Goal: Check status: Check status

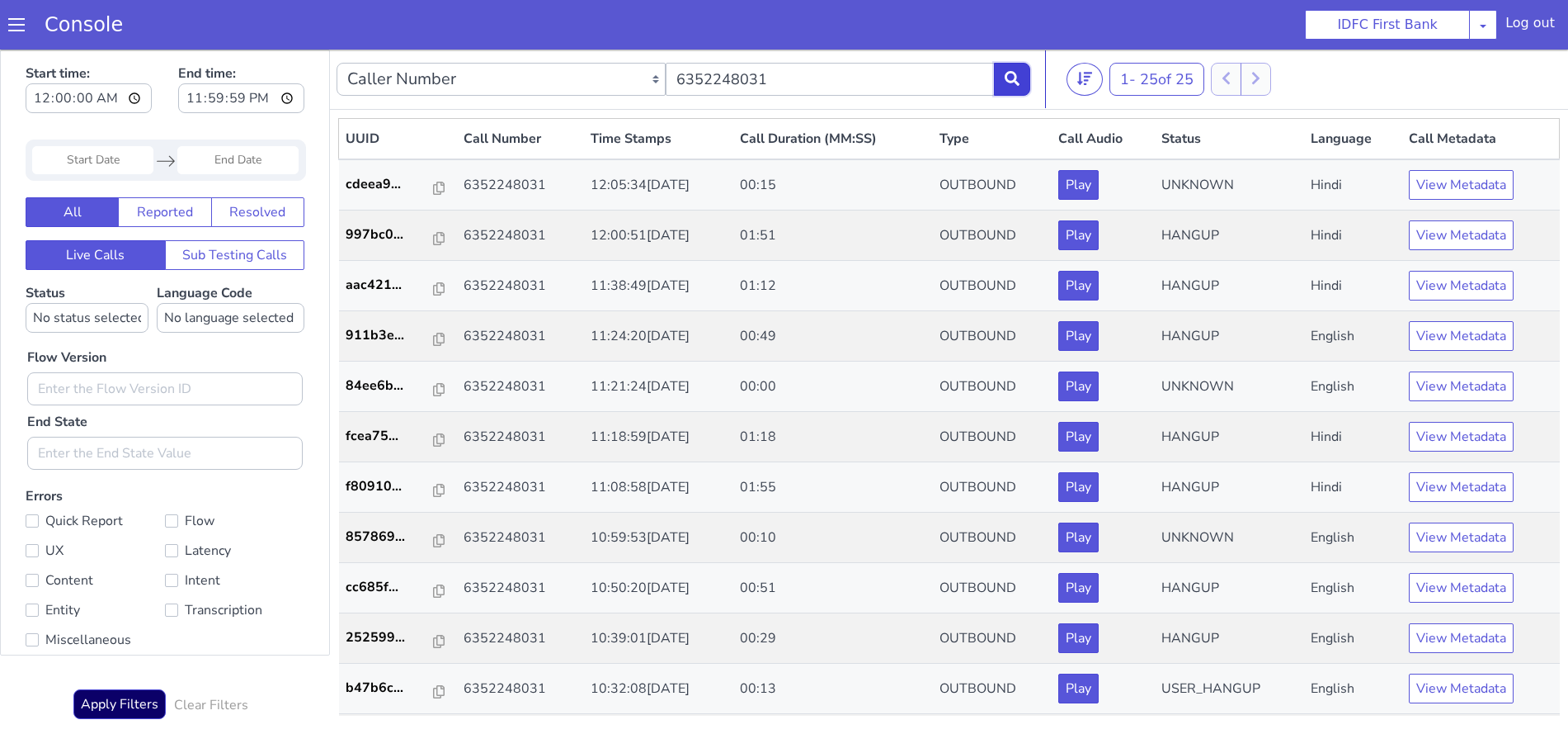
click at [1011, 72] on icon at bounding box center [1012, 78] width 15 height 15
click at [1017, 75] on icon at bounding box center [1012, 78] width 15 height 15
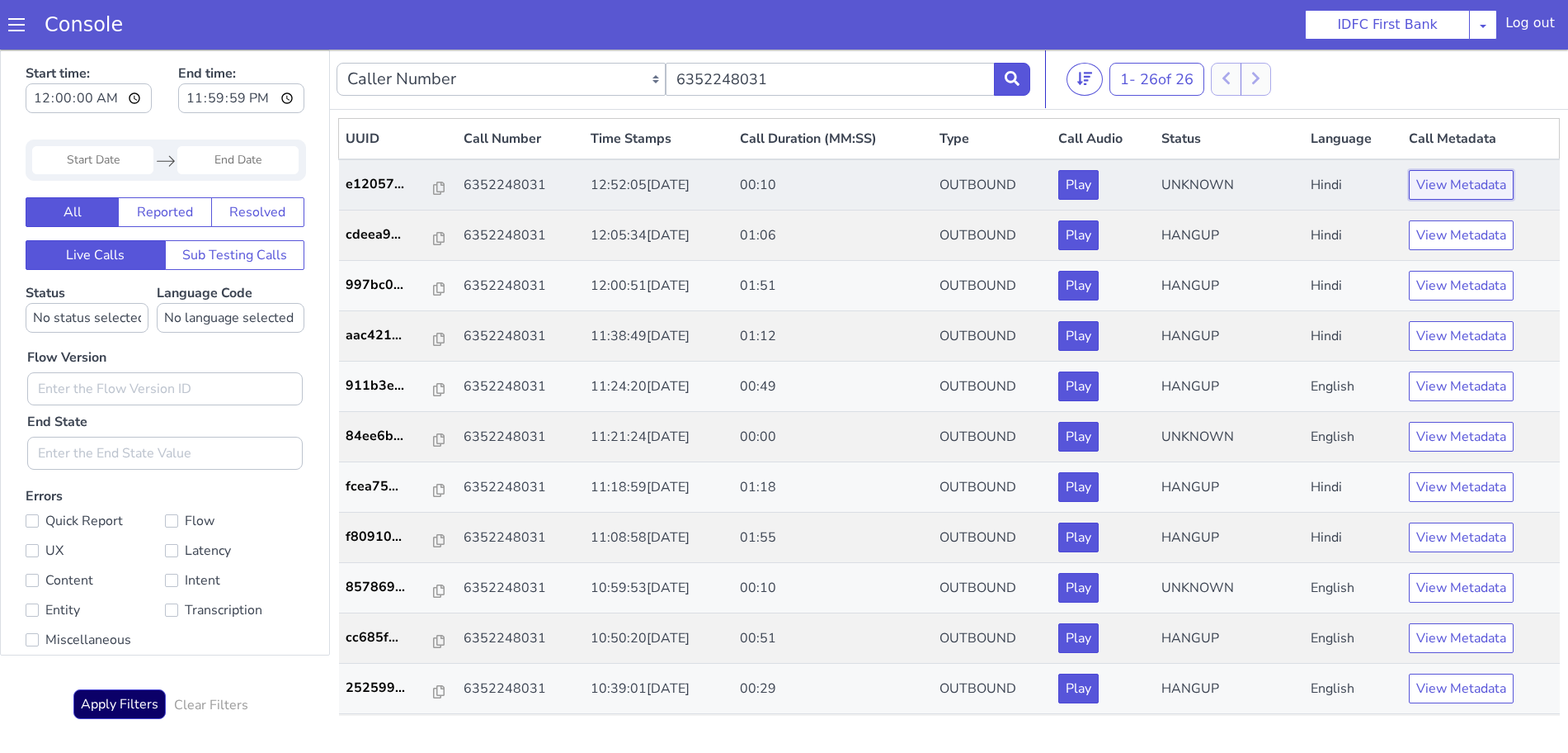
click at [1481, 193] on button "View Metadata" at bounding box center [1460, 185] width 105 height 30
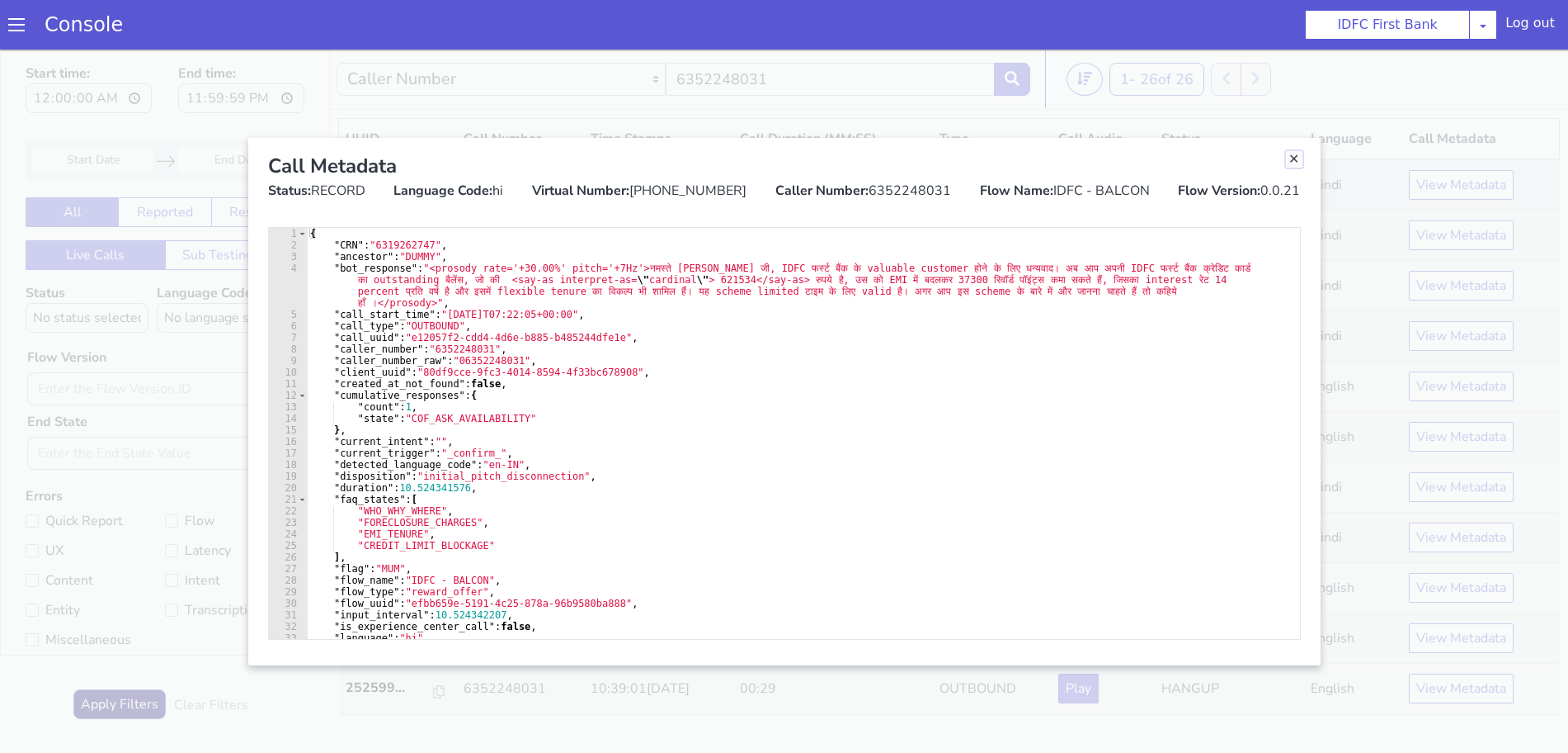
drag, startPoint x: 1290, startPoint y: 161, endPoint x: 1290, endPoint y: 193, distance: 32.0
click at [1290, 161] on link "Close" at bounding box center [1294, 159] width 17 height 17
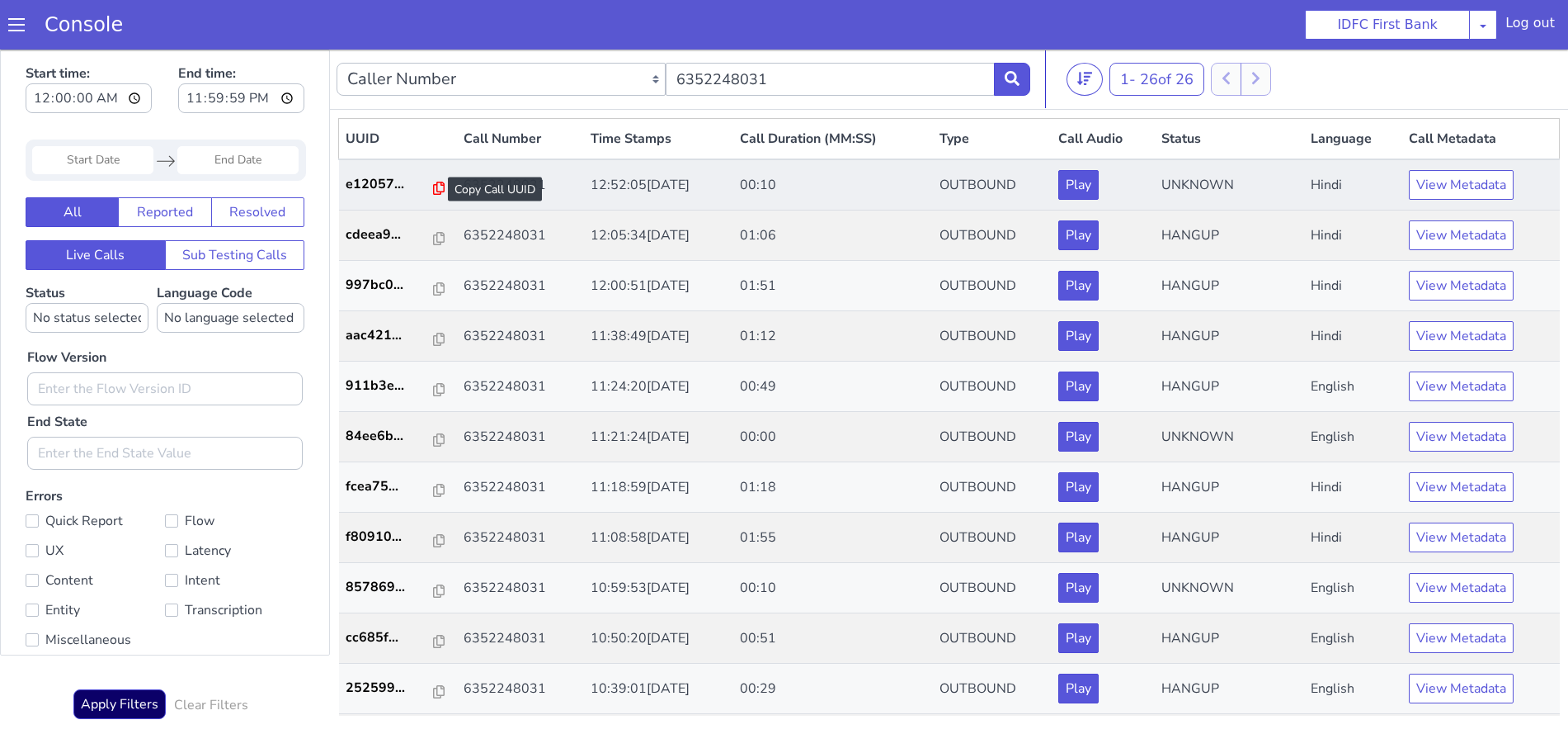
click at [433, 187] on icon at bounding box center [439, 188] width 12 height 13
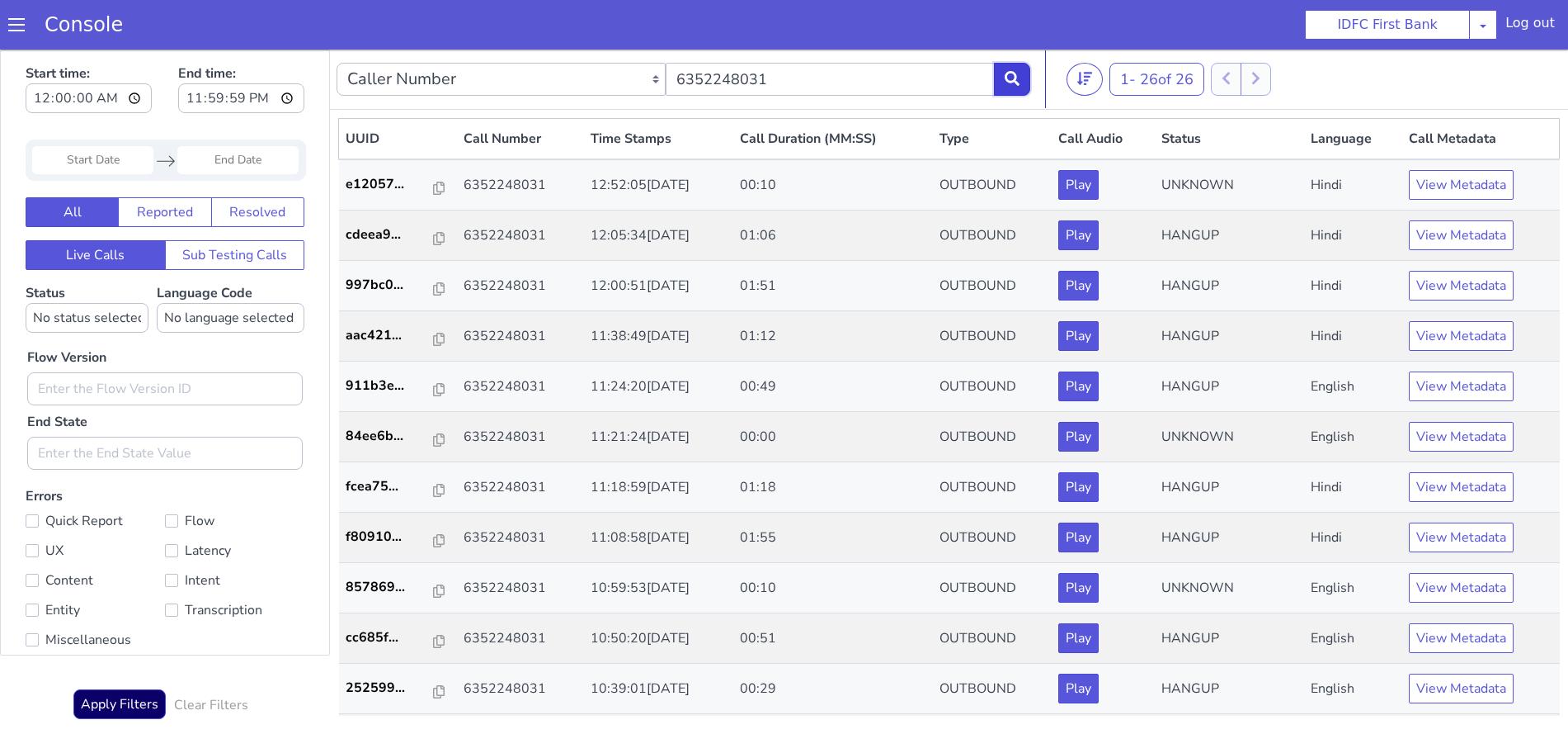
click at [1014, 74] on icon at bounding box center [1012, 78] width 15 height 15
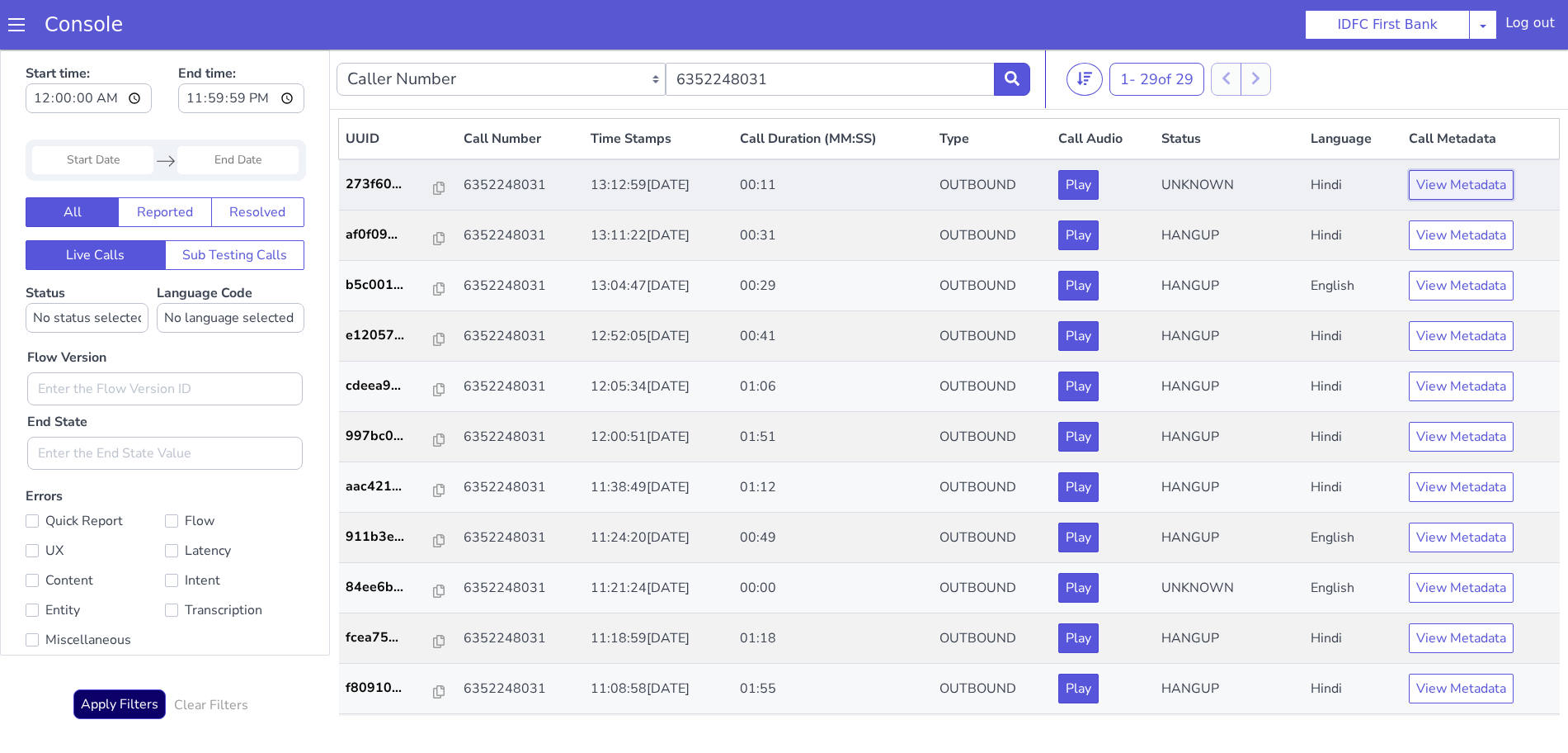
click at [1468, 176] on button "View Metadata" at bounding box center [1460, 185] width 105 height 30
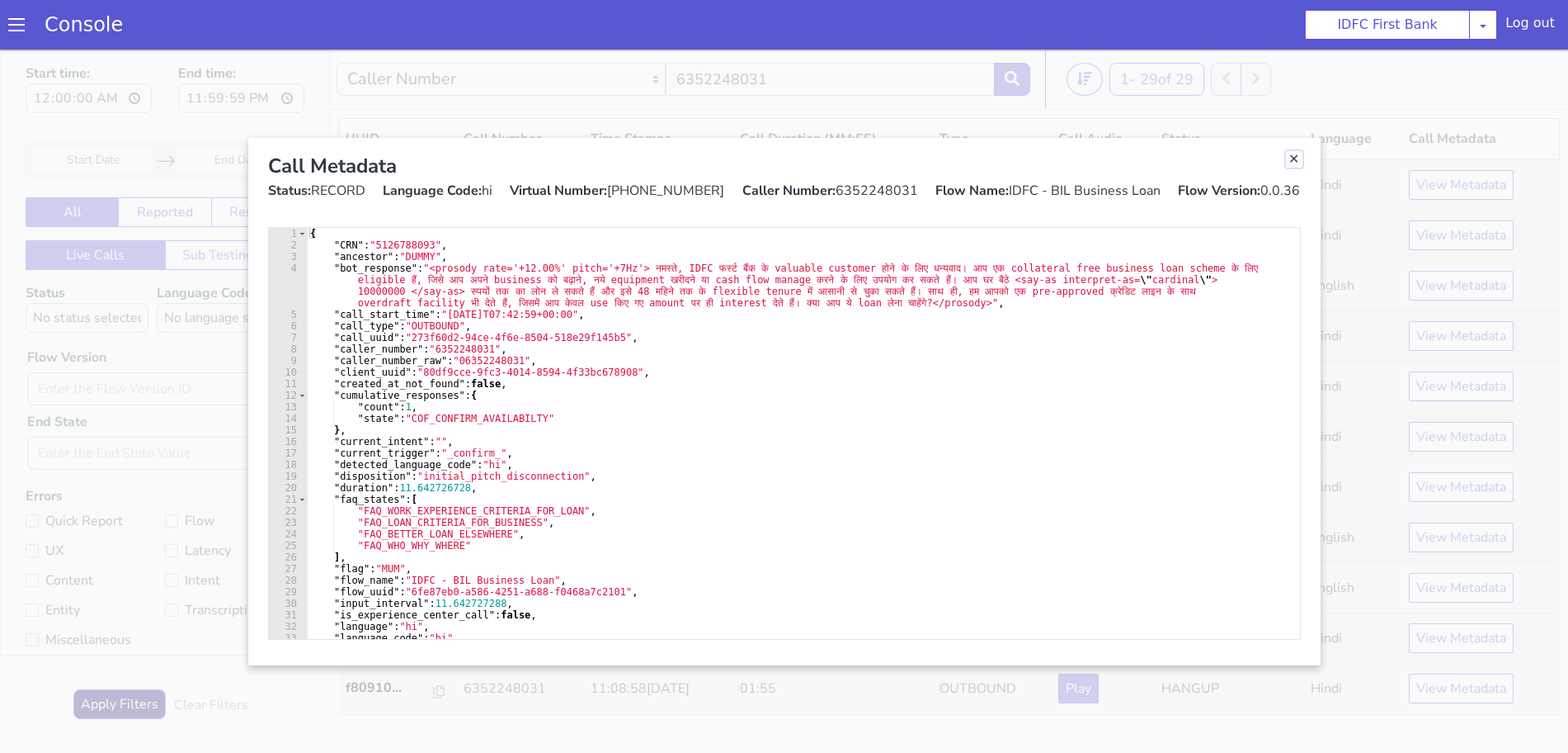
click at [1295, 163] on link "Close" at bounding box center [1294, 159] width 17 height 17
